Goal: Information Seeking & Learning: Understand process/instructions

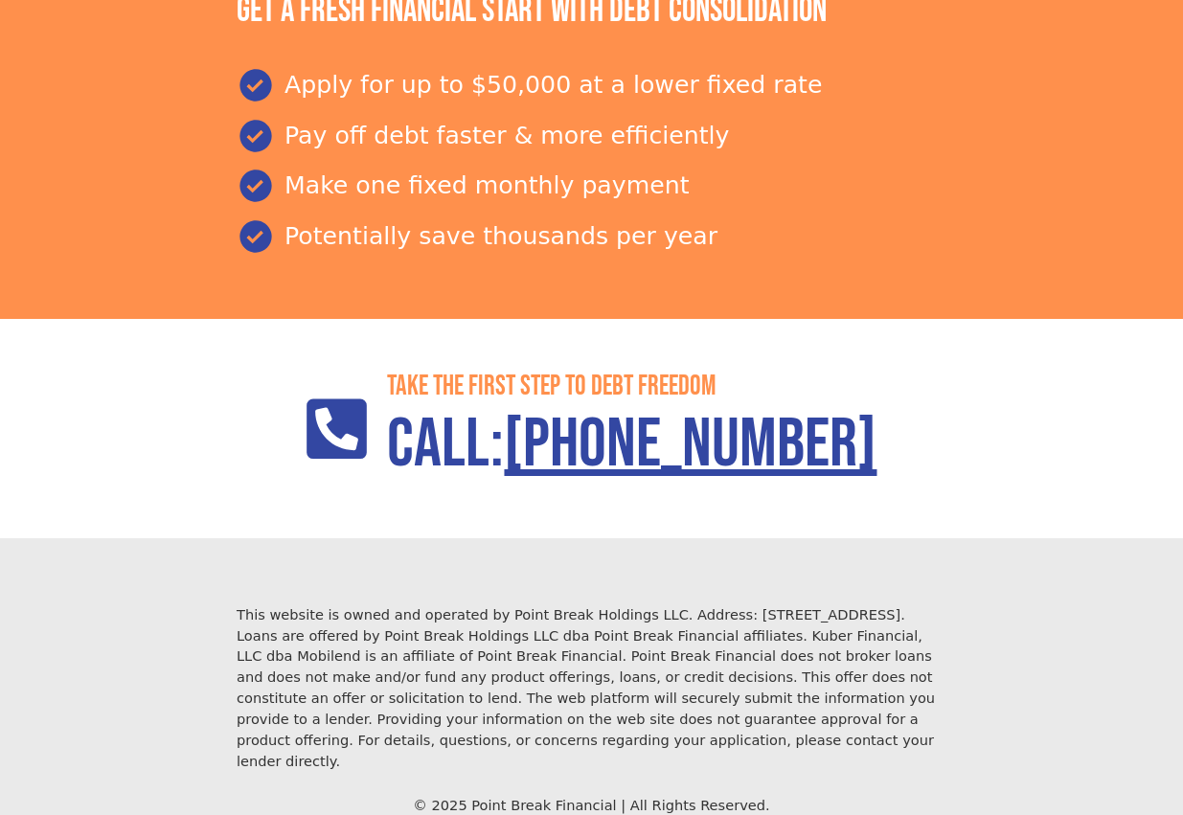
scroll to position [2214, 0]
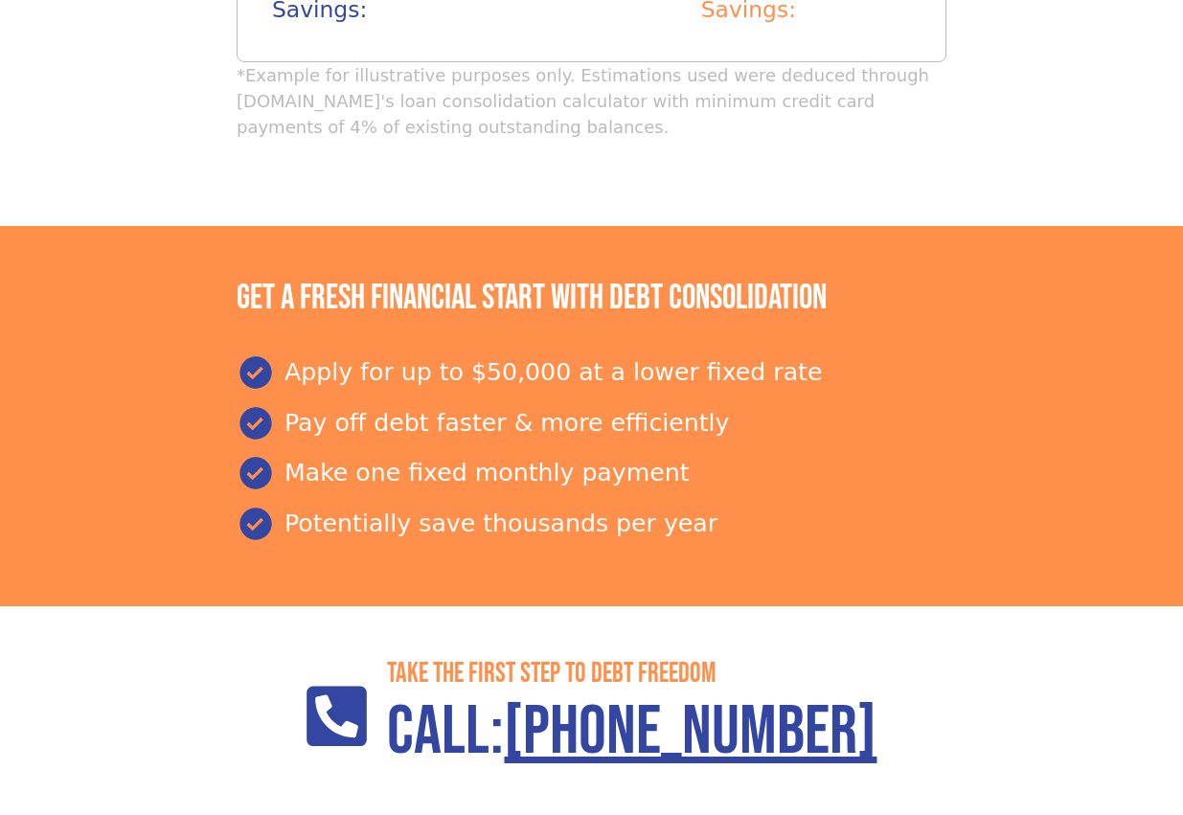
scroll to position [2214, 0]
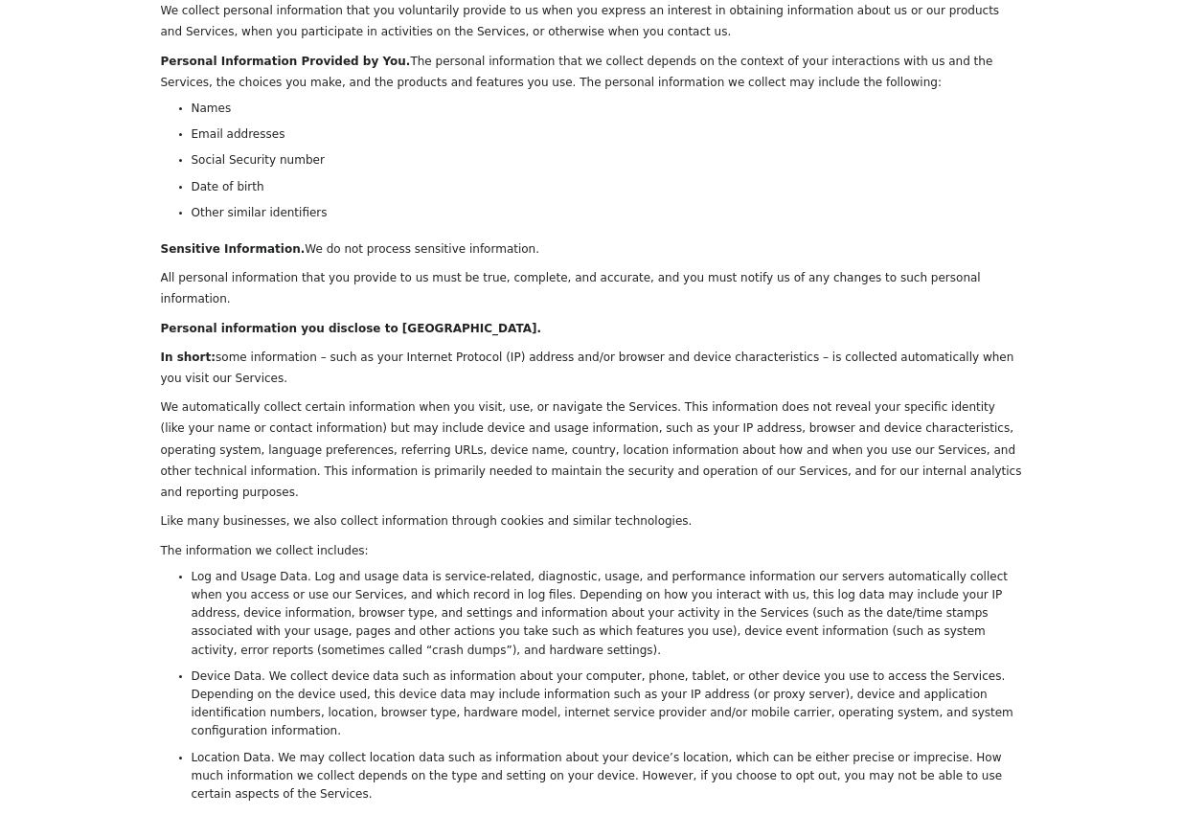
scroll to position [671, 0]
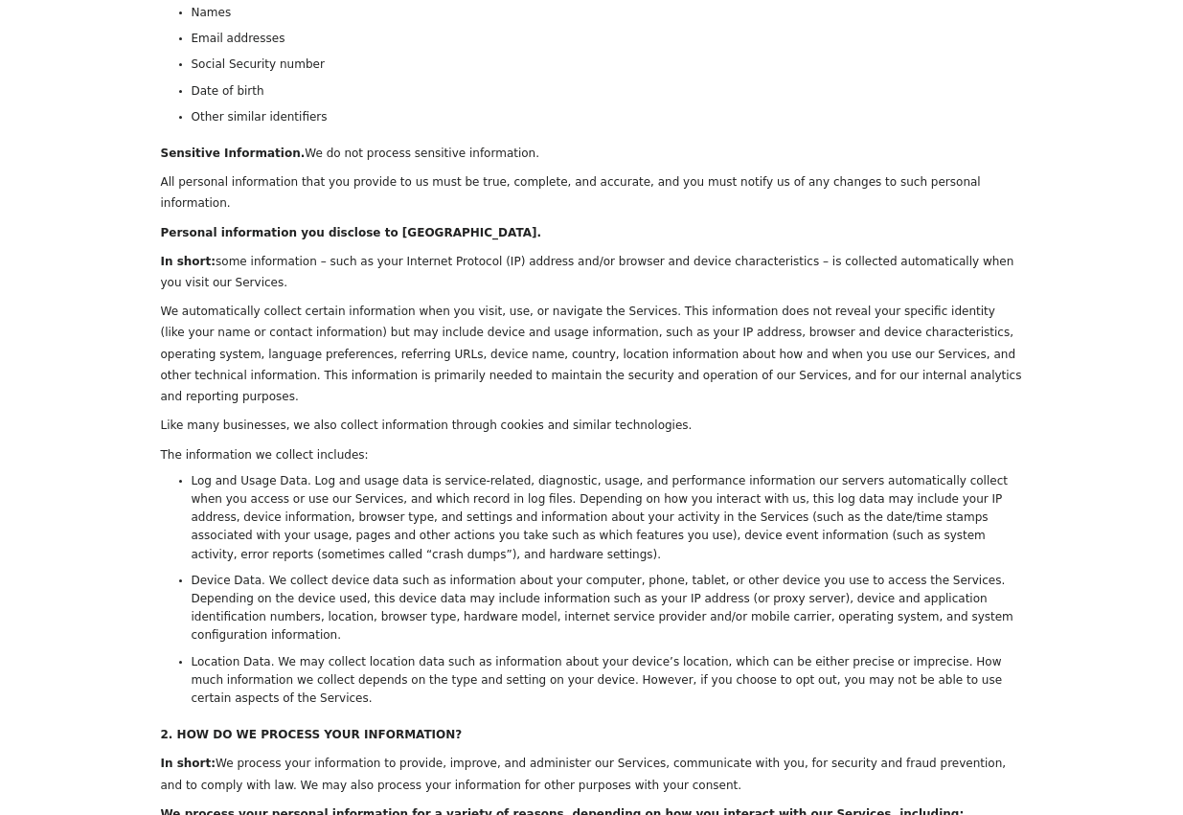
click at [186, 249] on strong "In short:" at bounding box center [189, 259] width 56 height 20
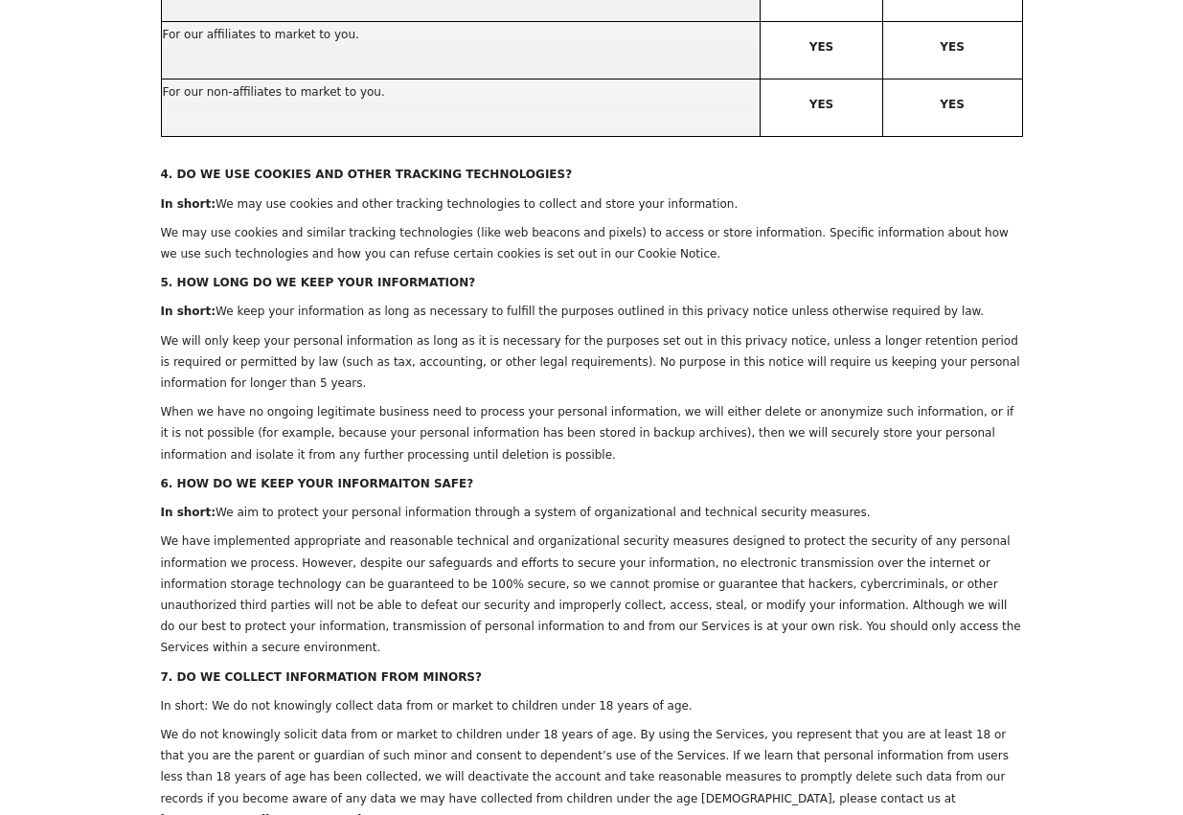
scroll to position [2491, 0]
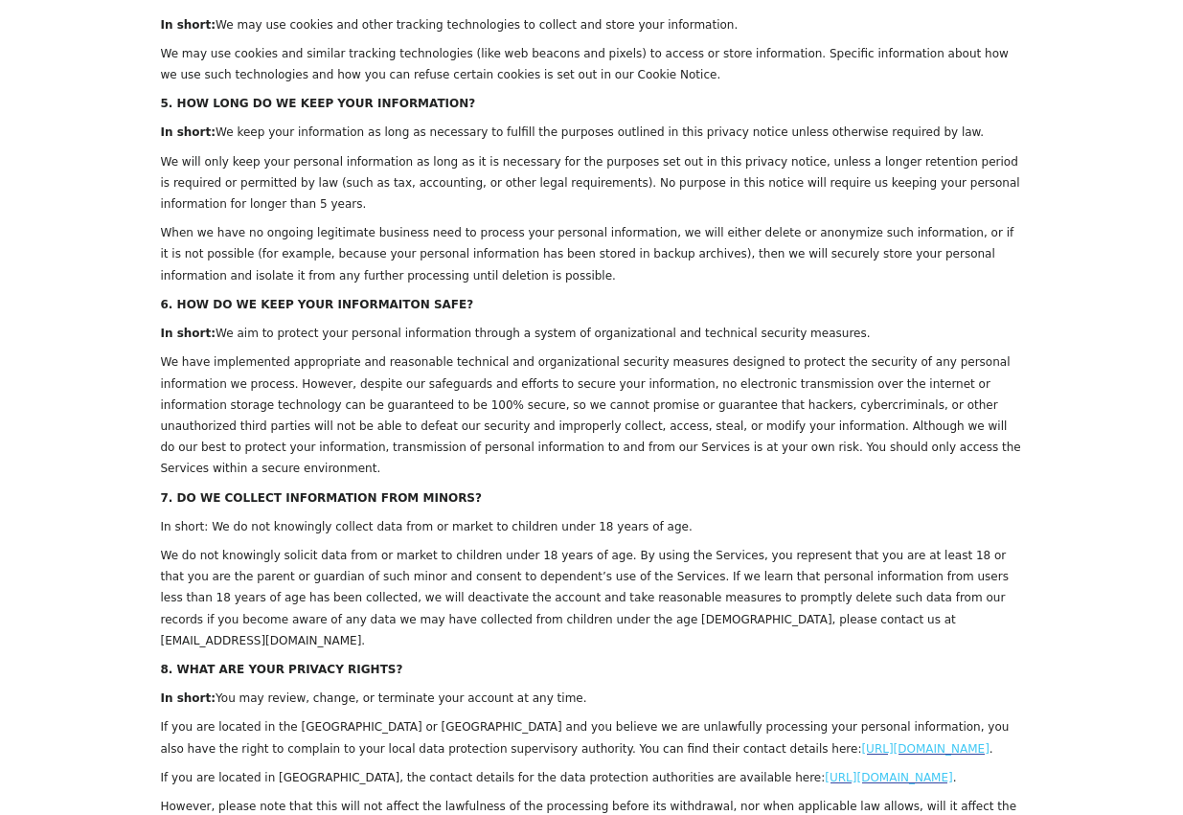
drag, startPoint x: 600, startPoint y: 464, endPoint x: 86, endPoint y: 405, distance: 516.7
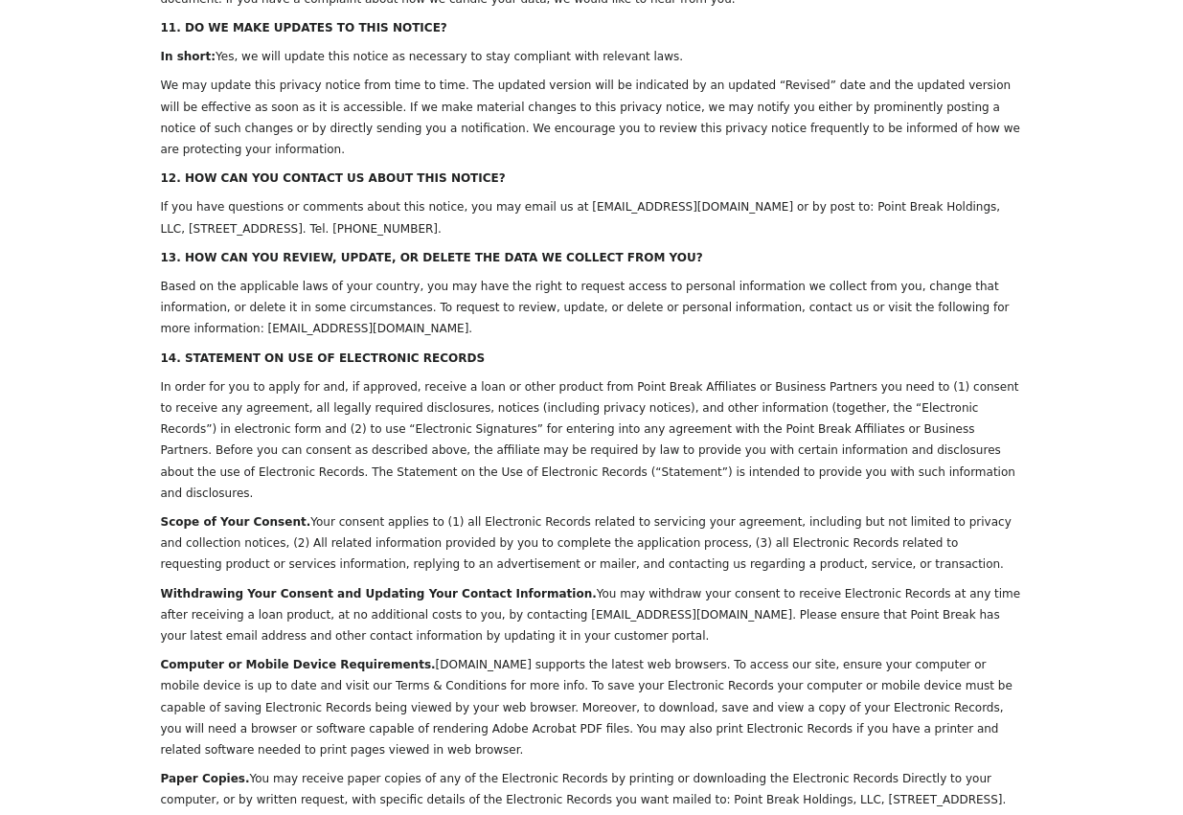
scroll to position [6604, 0]
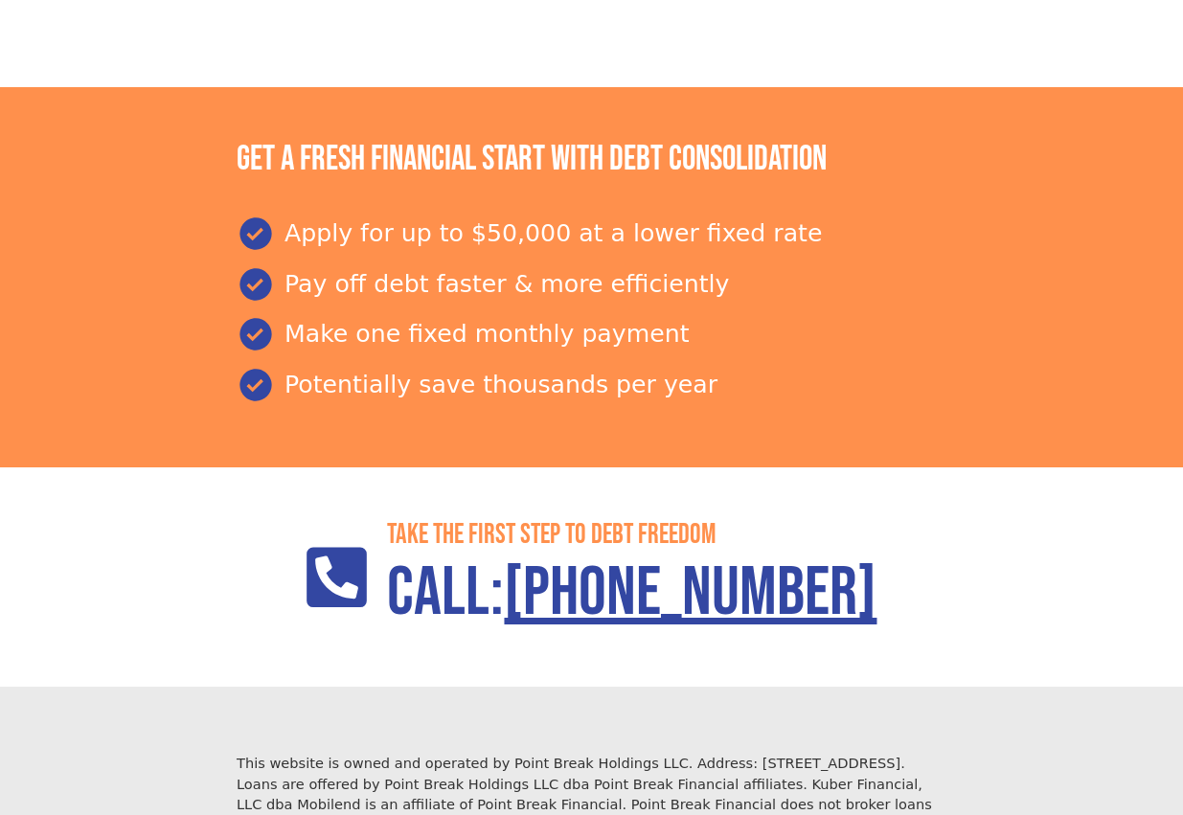
scroll to position [2214, 0]
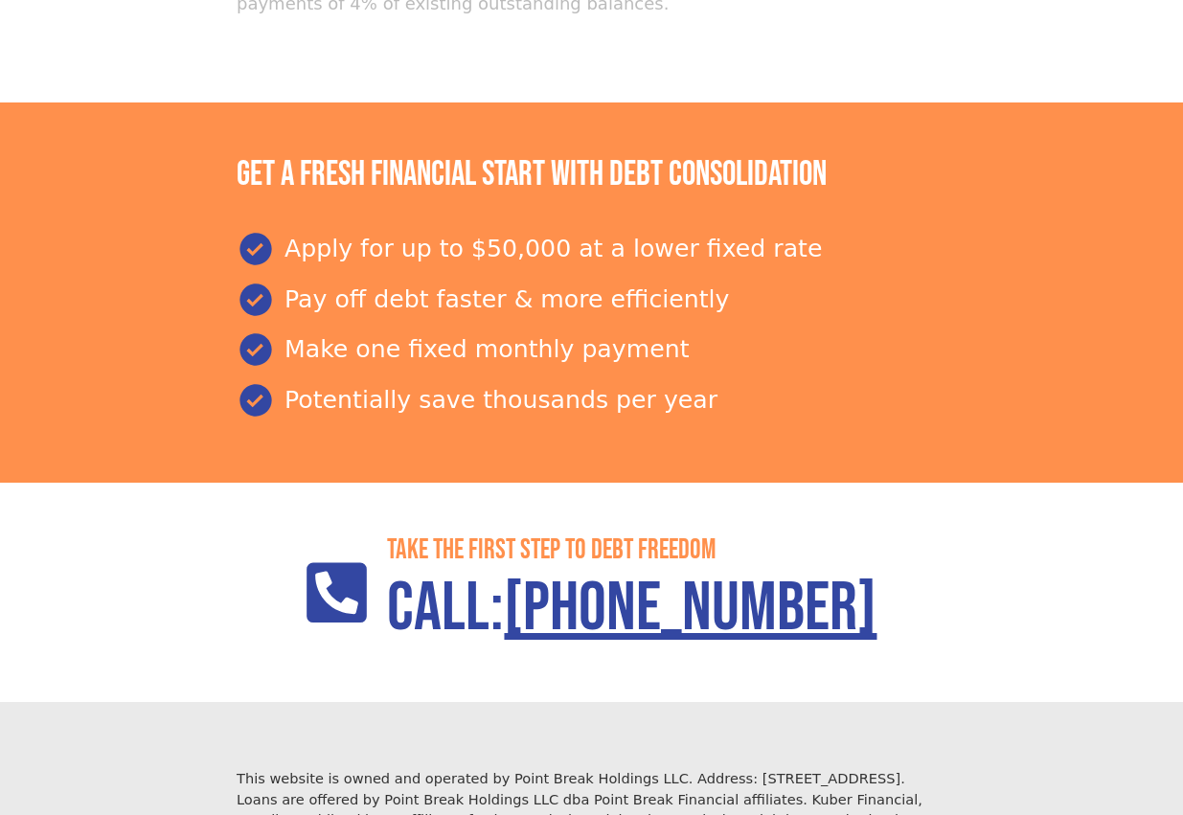
scroll to position [2214, 0]
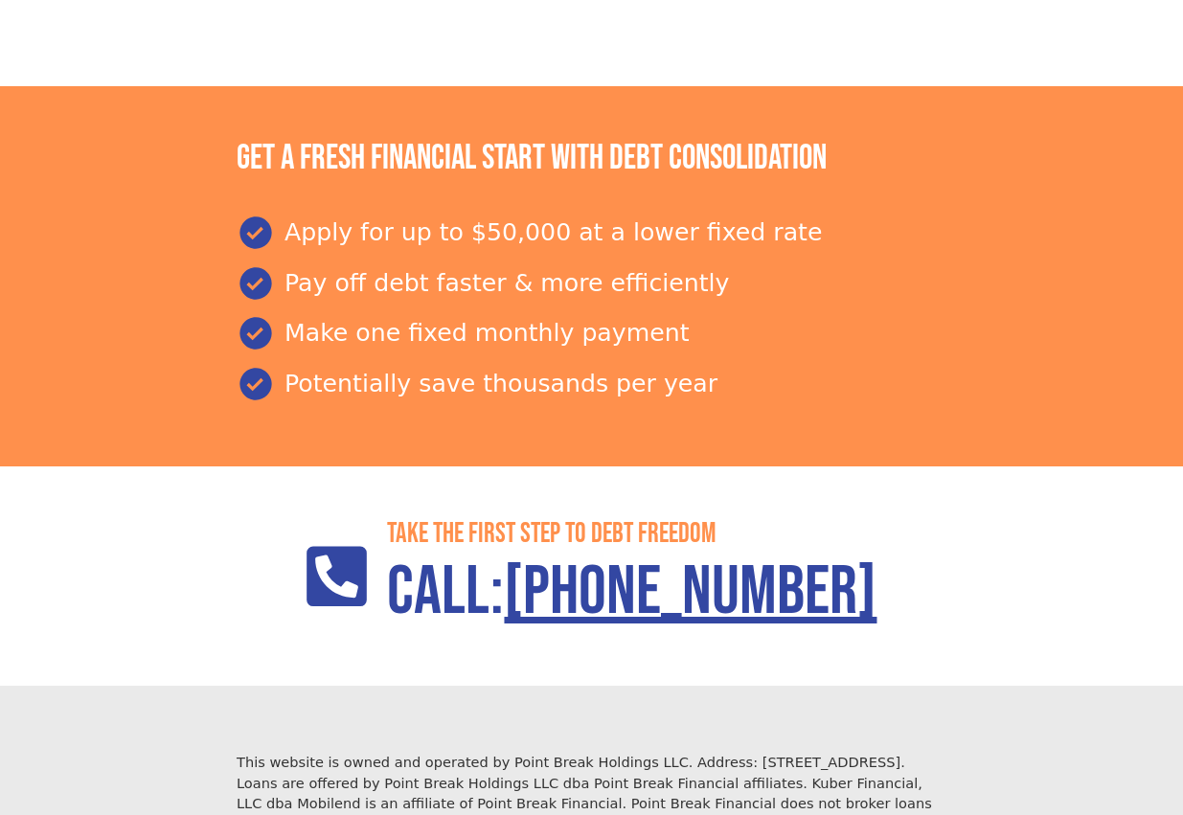
scroll to position [2214, 0]
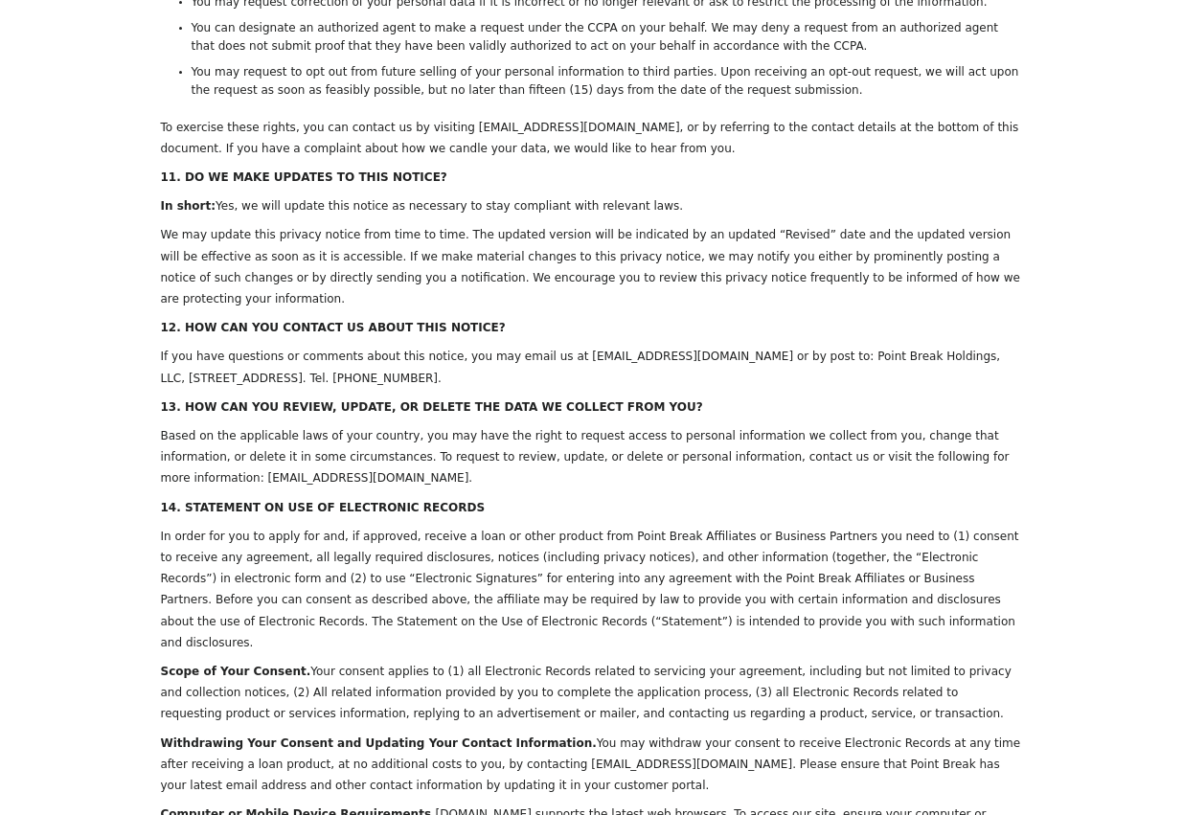
scroll to position [6604, 0]
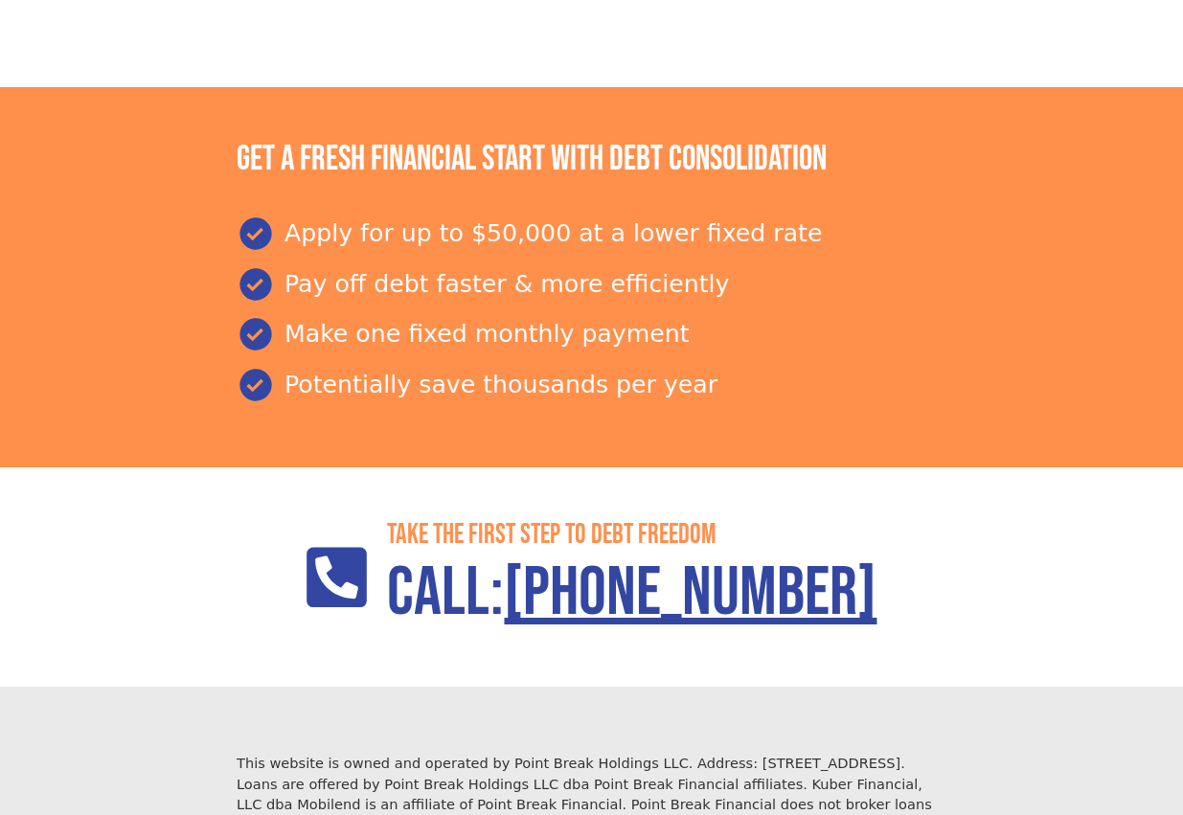
scroll to position [2214, 0]
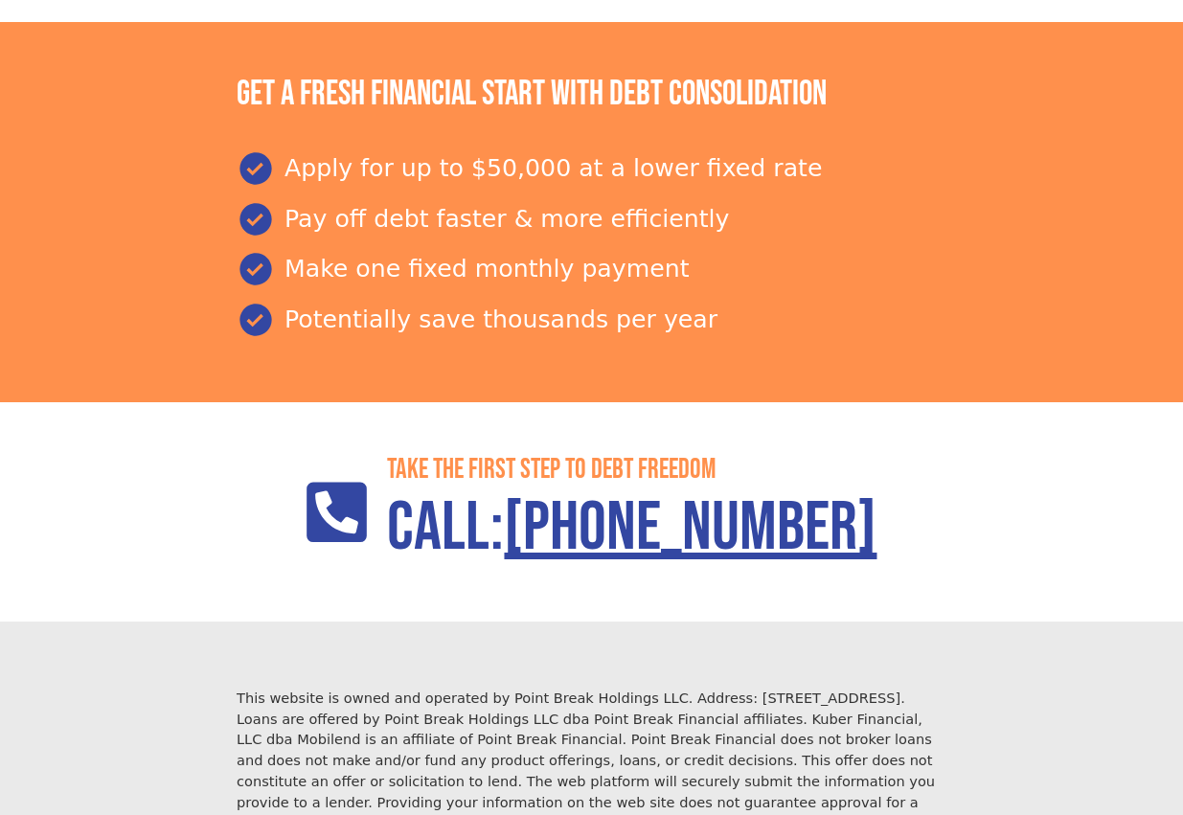
scroll to position [2214, 0]
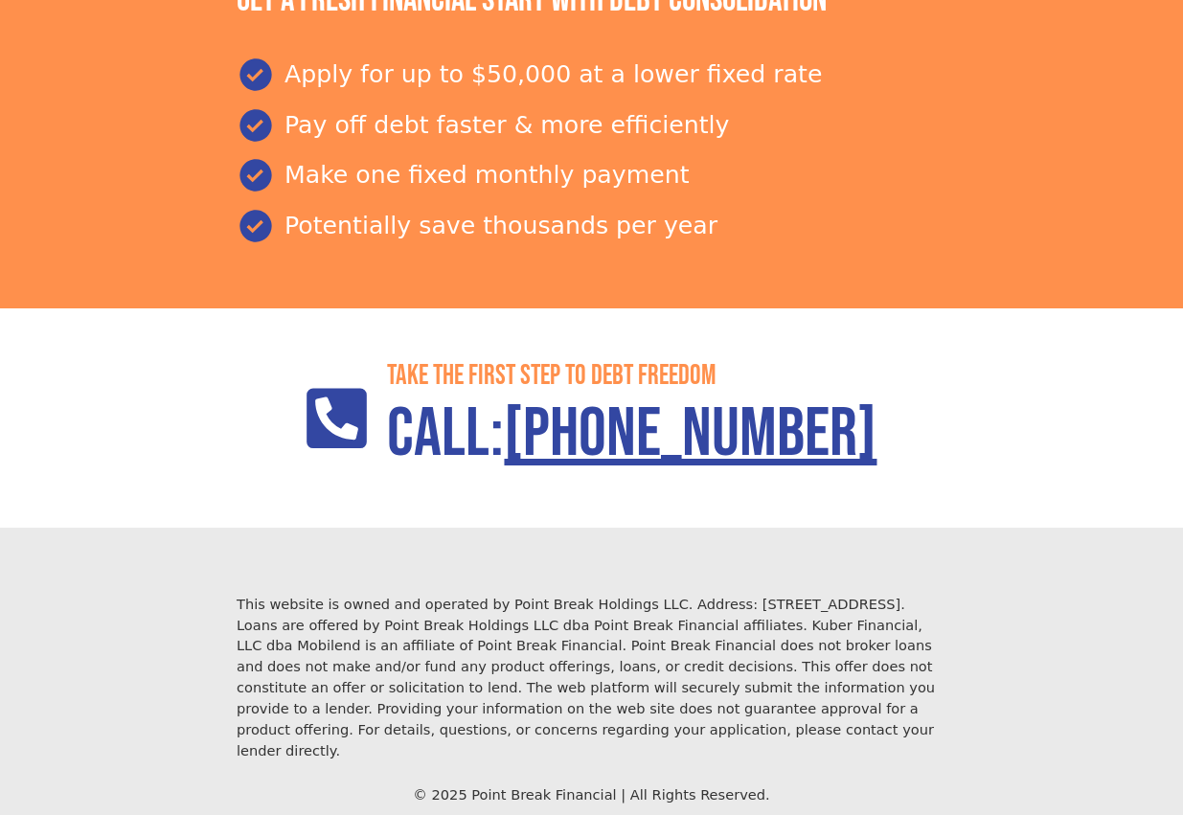
drag, startPoint x: 350, startPoint y: 675, endPoint x: 375, endPoint y: 682, distance: 26.7
click at [351, 785] on div "© 2025 Point Break Financial | All Rights Reserved." at bounding box center [592, 795] width 710 height 21
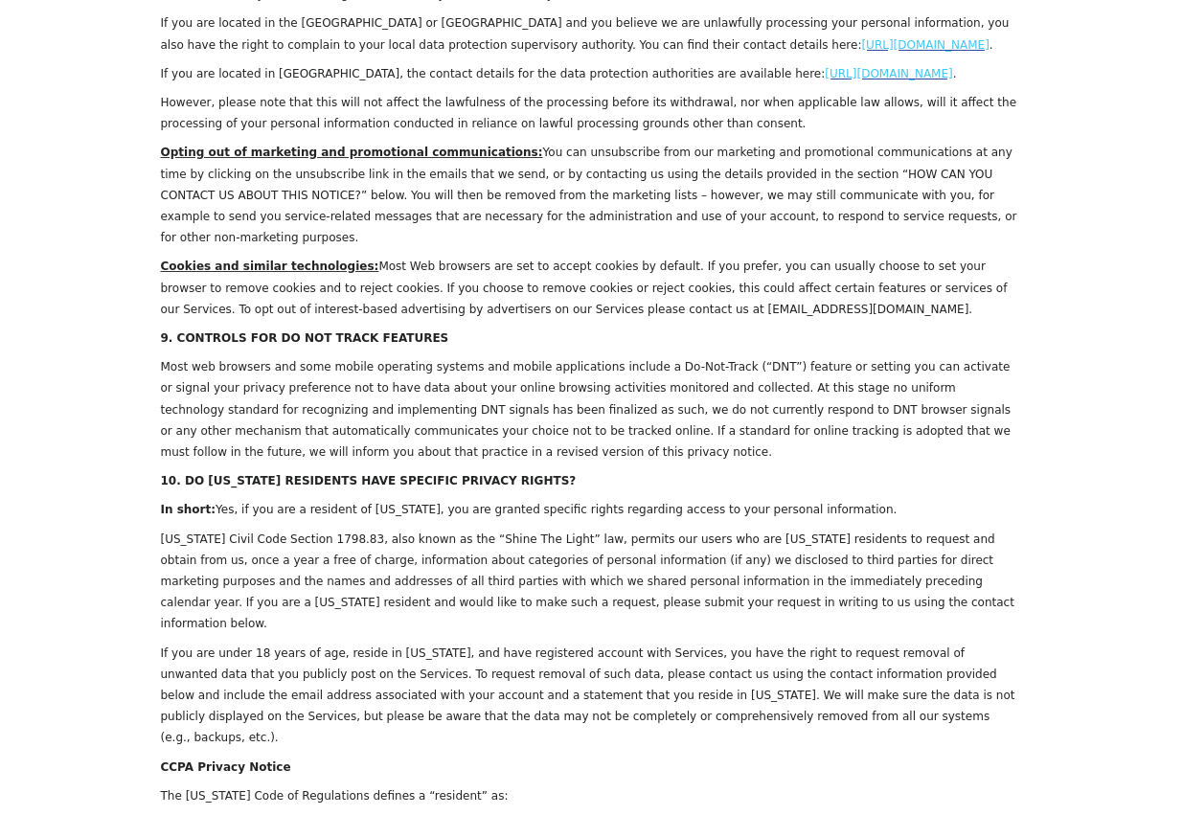
scroll to position [3161, 0]
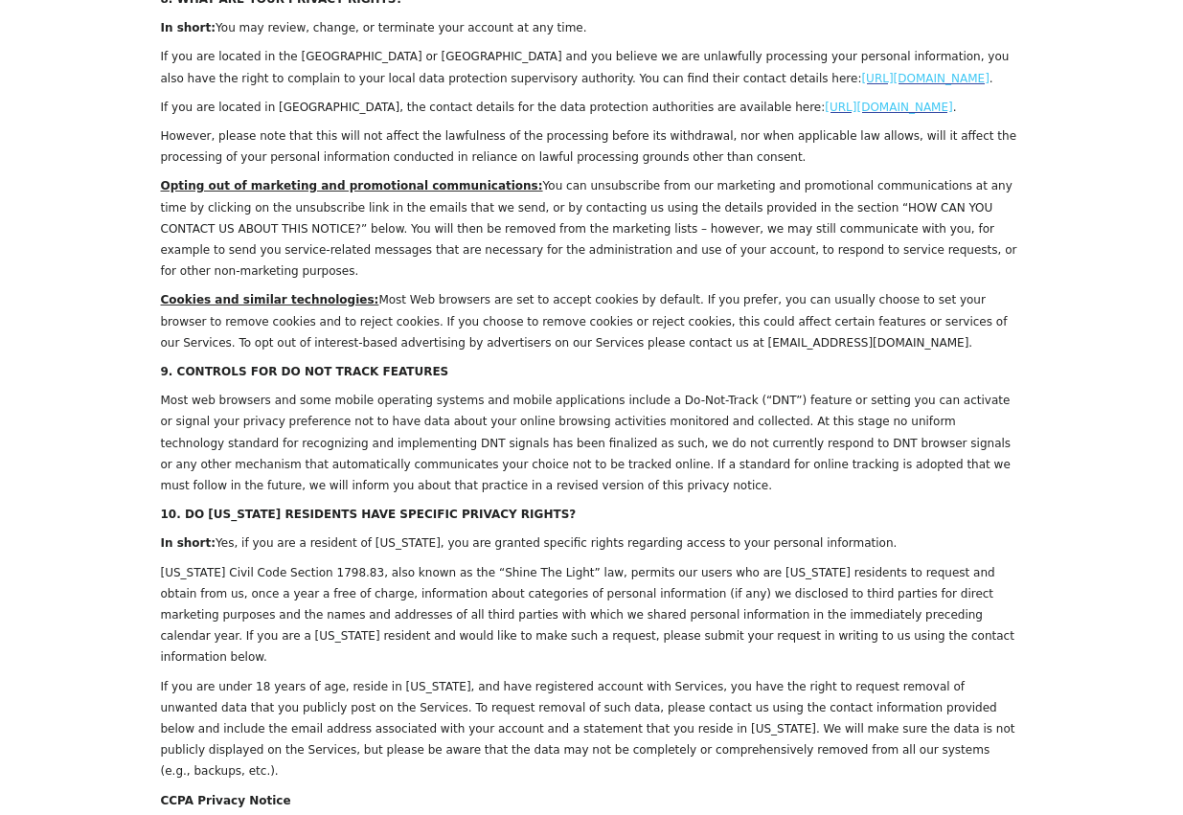
click at [171, 794] on span "CCPA Privacy Notice" at bounding box center [226, 800] width 130 height 13
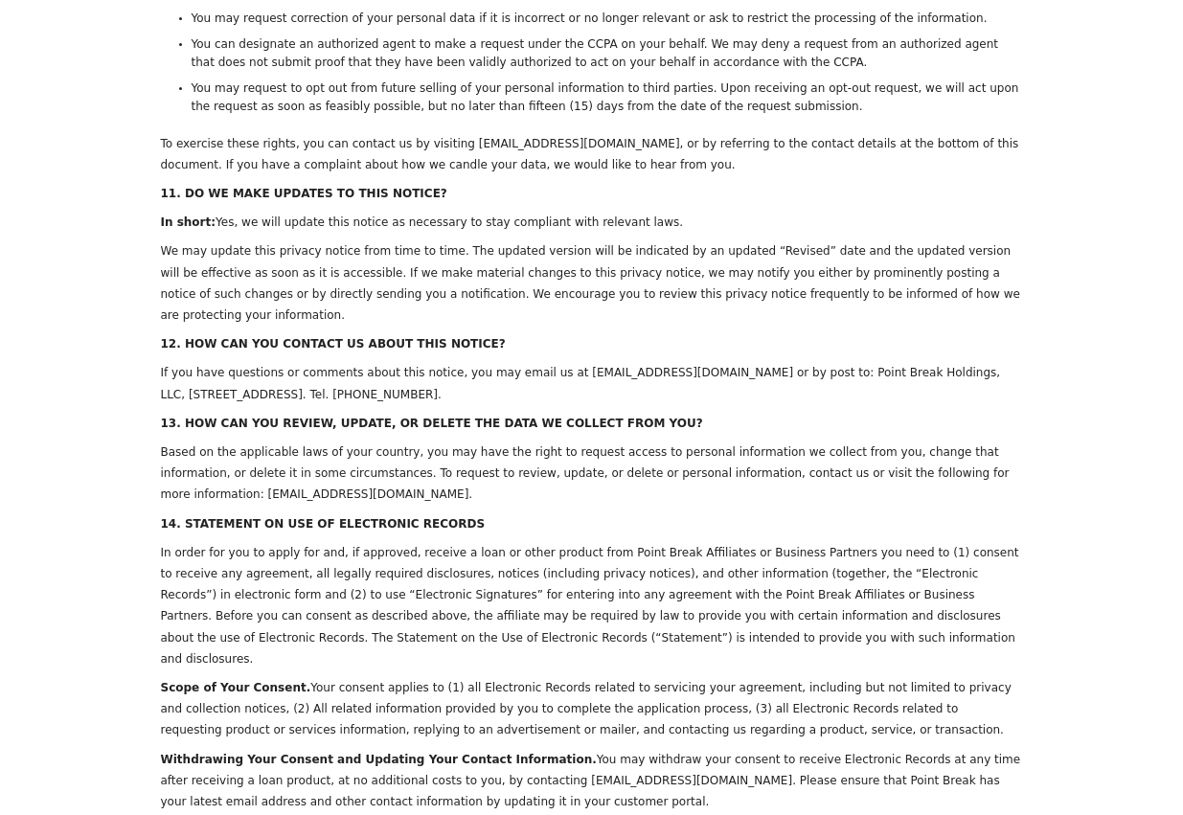
scroll to position [6604, 0]
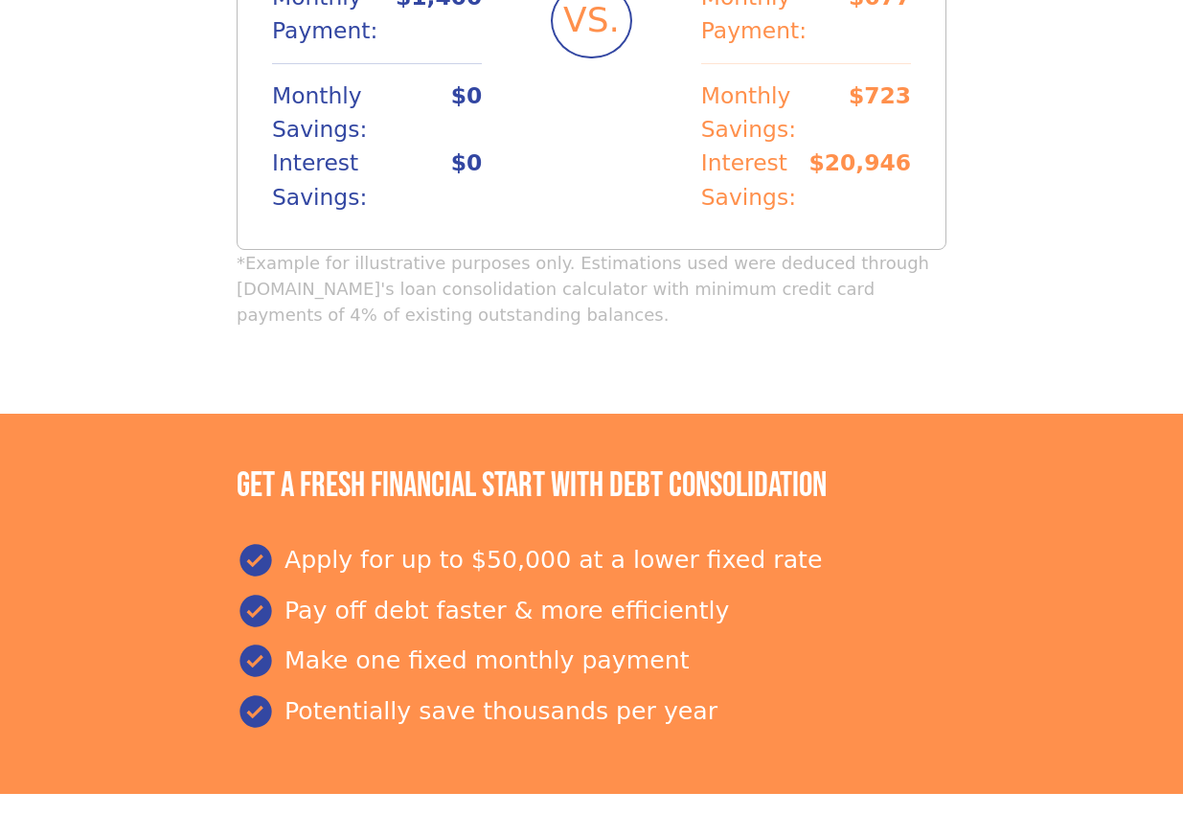
scroll to position [1735, 0]
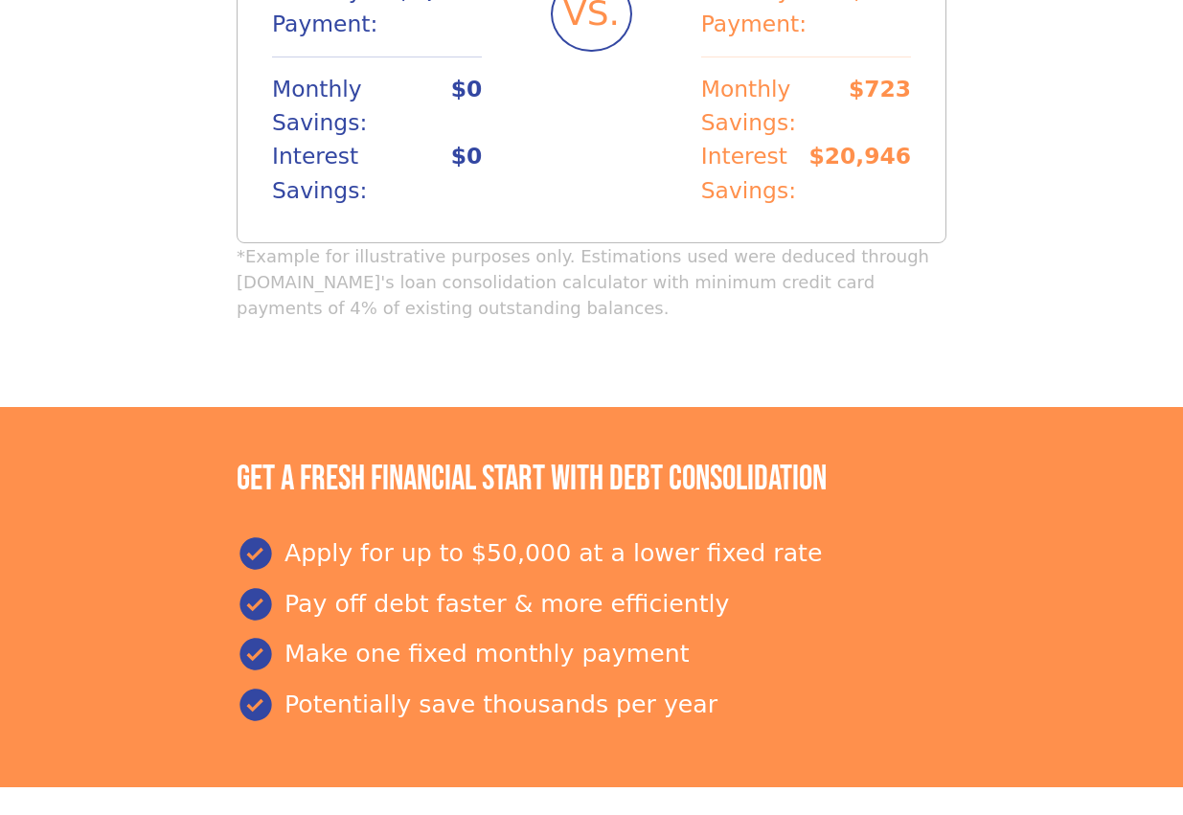
click at [242, 243] on p "*Example for illustrative purposes only. Estimations used were deduced through …" at bounding box center [592, 282] width 710 height 78
drag, startPoint x: 256, startPoint y: 158, endPoint x: 351, endPoint y: 164, distance: 95.0
click at [351, 243] on p "*Example for illustrative purposes only. Estimations used were deduced through …" at bounding box center [592, 282] width 710 height 78
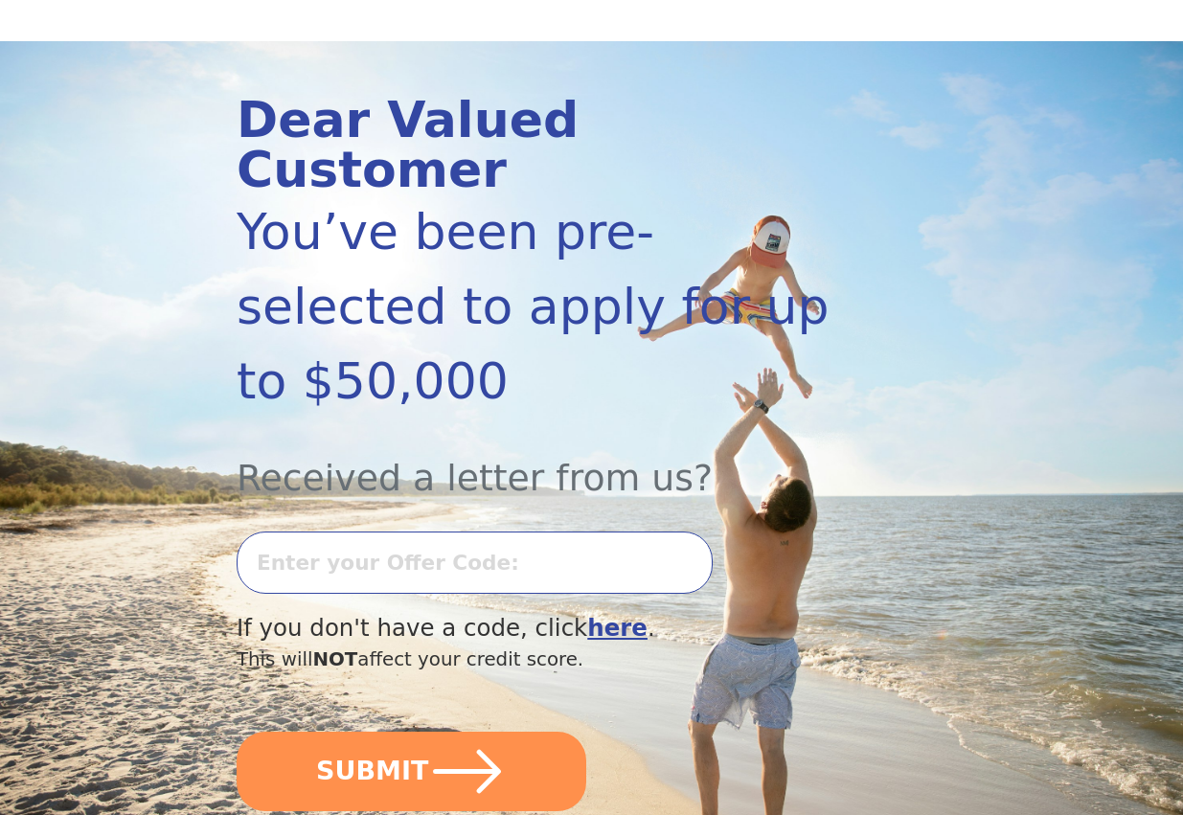
scroll to position [192, 0]
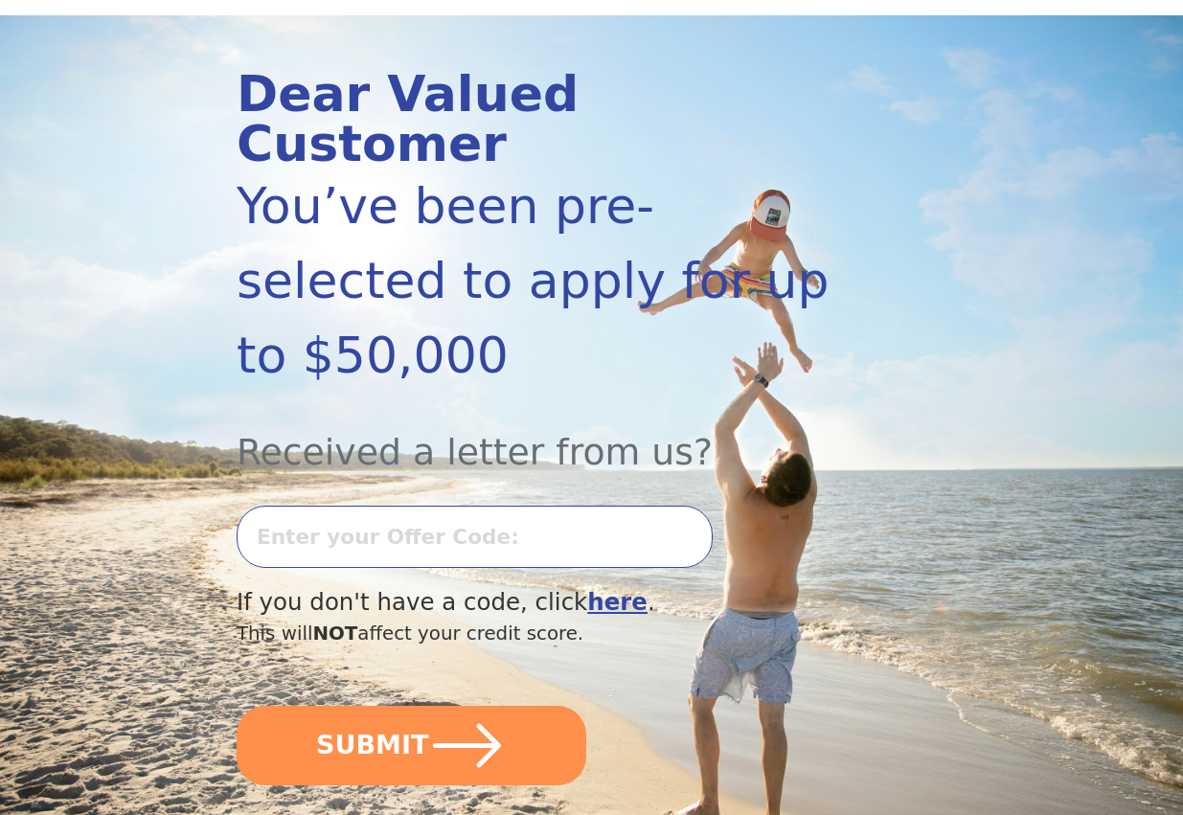
click at [587, 588] on b "here" at bounding box center [617, 602] width 60 height 28
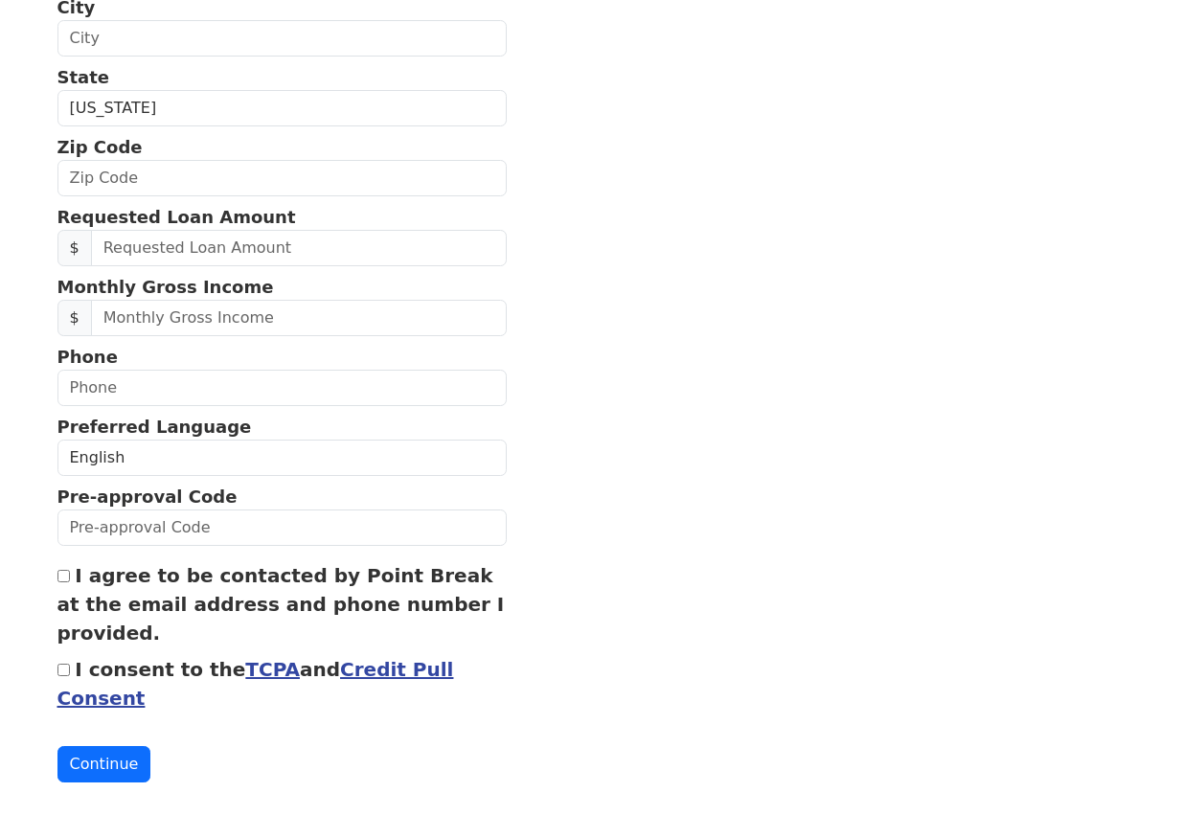
scroll to position [601, 0]
